Goal: Transaction & Acquisition: Purchase product/service

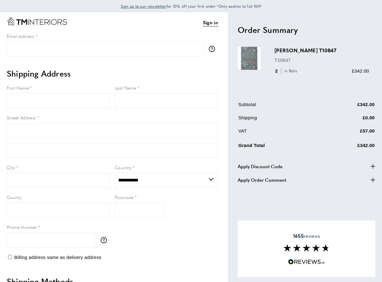
select select "**"
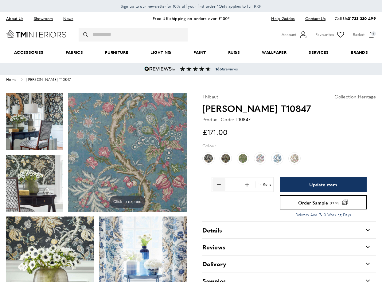
click at [219, 185] on span "Remove 1 from quantity" at bounding box center [219, 184] width 13 height 13
click at [216, 184] on span "Remove 1 from quantity" at bounding box center [219, 184] width 13 height 13
click at [370, 34] on span at bounding box center [364, 34] width 23 height 9
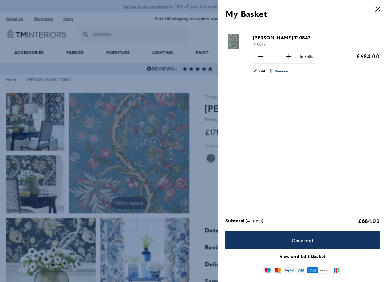
click at [278, 70] on span "Remove" at bounding box center [281, 71] width 13 height 6
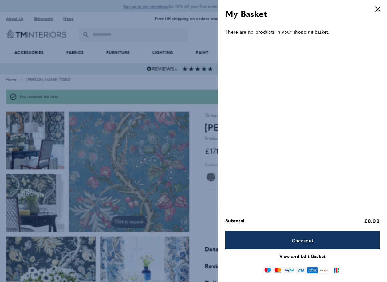
click at [379, 9] on icon "cross" at bounding box center [377, 9] width 5 height 5
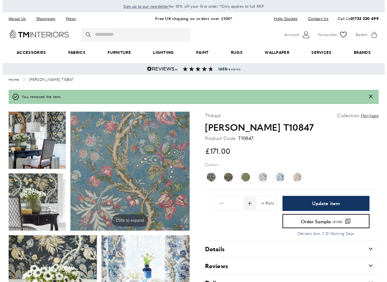
scroll to position [0, 86]
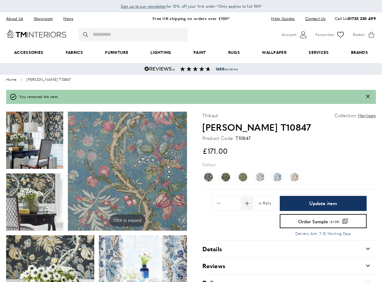
click at [248, 204] on span "Add 1 to quantity" at bounding box center [247, 203] width 13 height 13
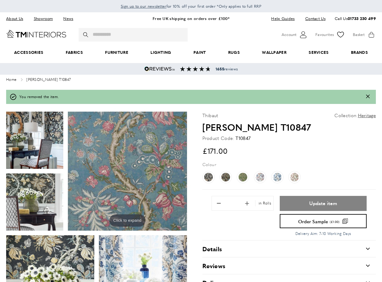
click at [313, 201] on span "Update item" at bounding box center [324, 203] width 28 height 5
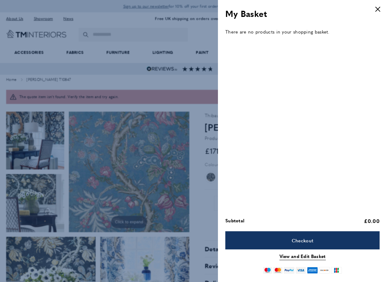
click at [377, 2] on header "My Basket 10 of 0 products in cart displayed cross" at bounding box center [302, 14] width 169 height 28
click at [375, 8] on icon "cross" at bounding box center [377, 9] width 5 height 5
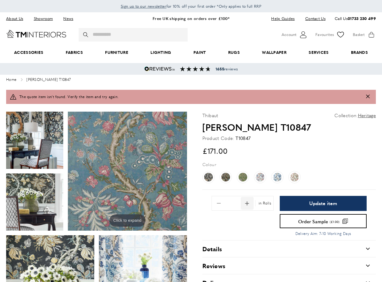
click at [249, 205] on div "Quantity * in Rolls" at bounding box center [243, 213] width 62 height 34
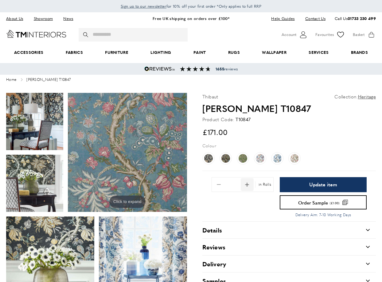
click at [249, 183] on span "Add 1 to quantity" at bounding box center [247, 184] width 13 height 13
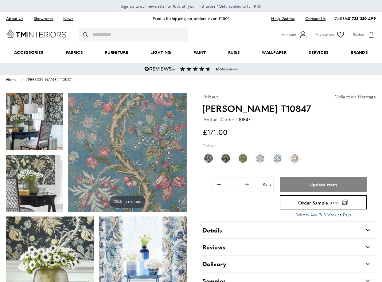
click at [308, 184] on button "Update item" at bounding box center [323, 184] width 87 height 15
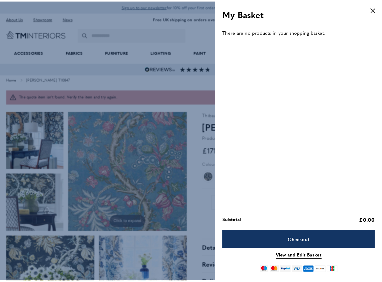
scroll to position [0, 173]
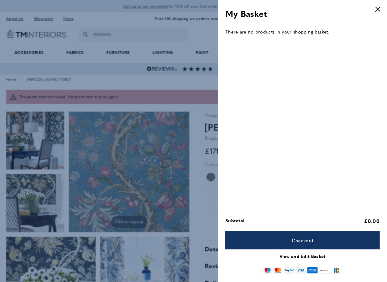
click at [377, 5] on button "cross" at bounding box center [378, 9] width 12 height 12
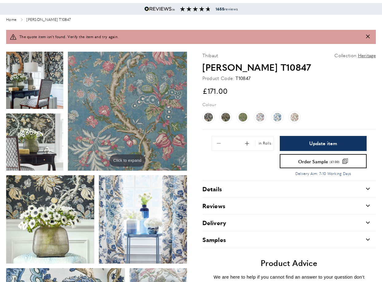
scroll to position [61, 0]
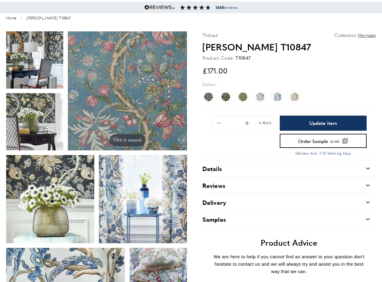
click at [126, 105] on img at bounding box center [127, 90] width 119 height 119
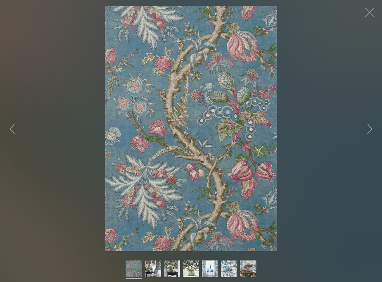
click at [367, 11] on button "button" at bounding box center [370, 12] width 18 height 18
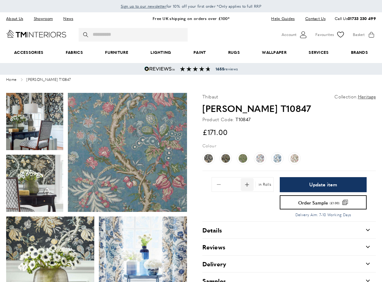
click at [249, 187] on span "Add 1 to quantity" at bounding box center [247, 184] width 13 height 13
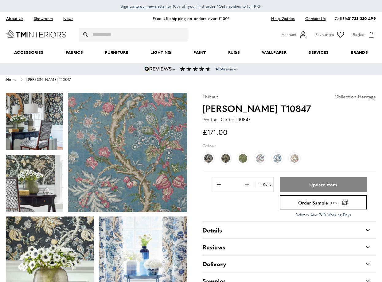
click at [311, 185] on span "Update item" at bounding box center [324, 184] width 28 height 5
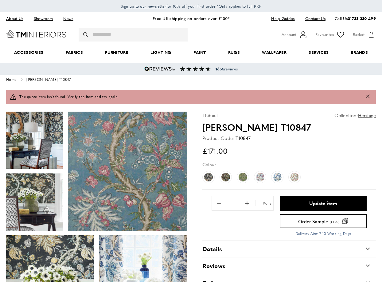
type input "*"
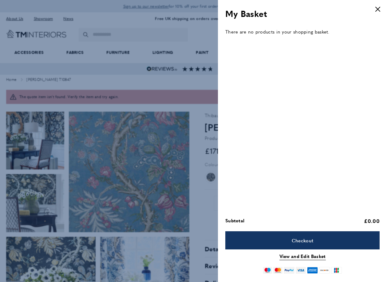
click at [376, 6] on button "cross" at bounding box center [378, 9] width 12 height 12
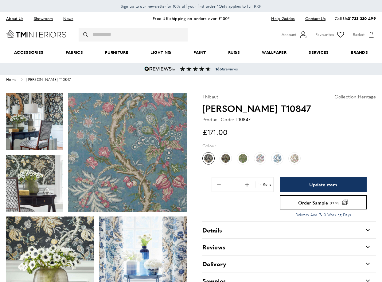
scroll to position [0, 346]
click at [211, 159] on img at bounding box center [208, 158] width 9 height 9
